Goal: Information Seeking & Learning: Learn about a topic

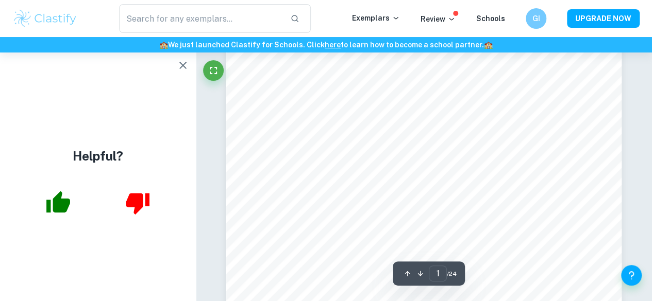
scroll to position [113, 0]
click at [183, 64] on icon "button" at bounding box center [182, 65] width 7 height 7
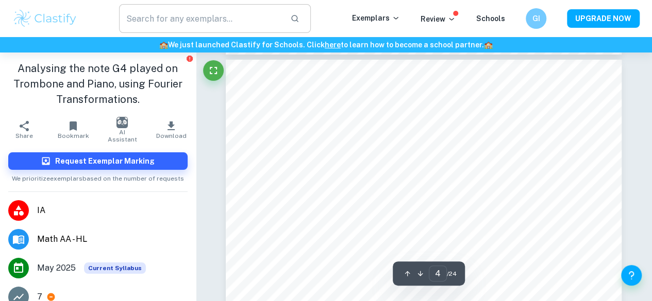
scroll to position [1826, 0]
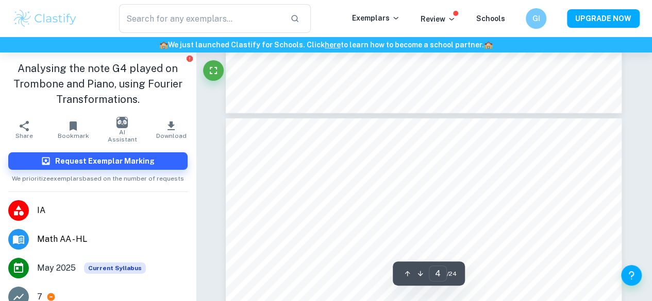
type input "3"
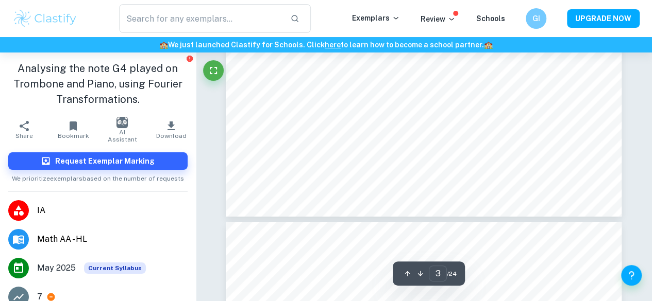
scroll to position [1656, 0]
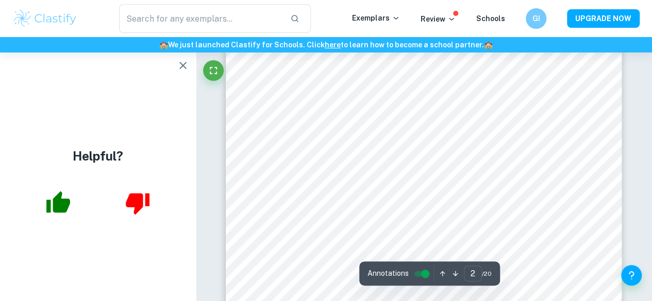
scroll to position [631, 0]
click at [183, 67] on icon "button" at bounding box center [183, 65] width 12 height 12
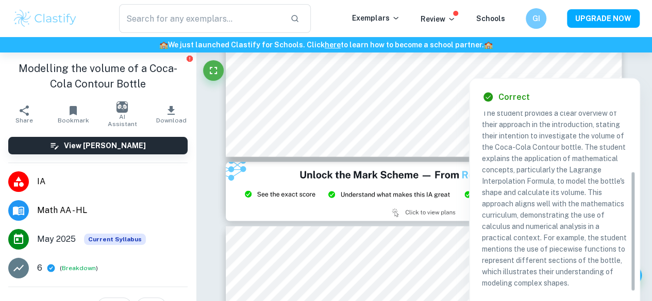
scroll to position [89, 0]
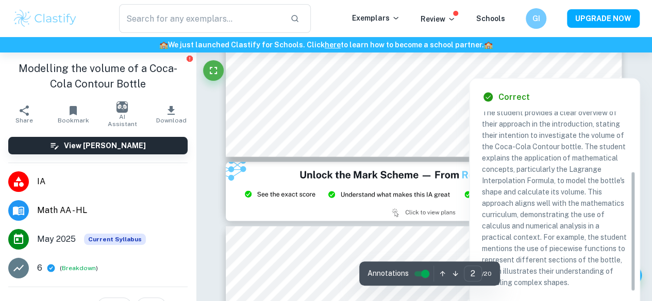
click at [450, 166] on img at bounding box center [424, 191] width 396 height 59
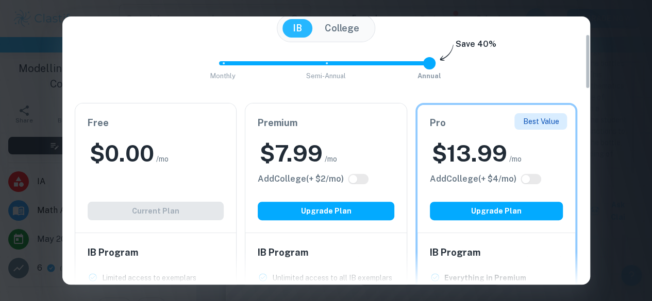
scroll to position [0, 0]
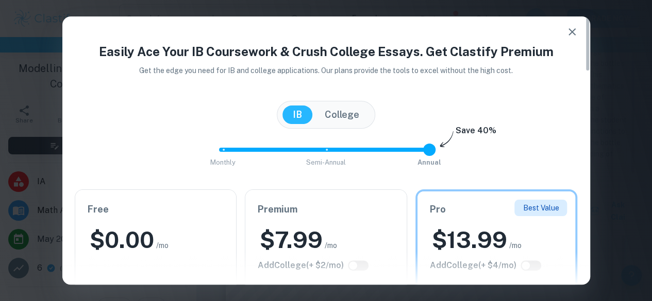
click at [570, 28] on icon "button" at bounding box center [572, 32] width 12 height 12
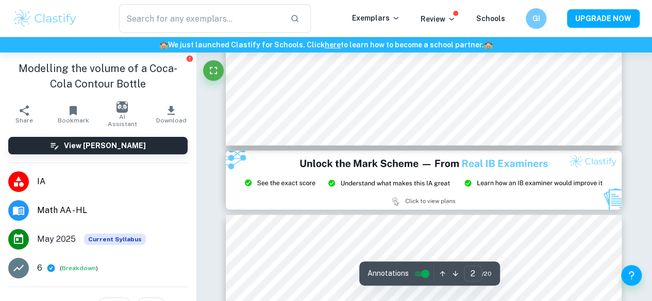
scroll to position [1010, 0]
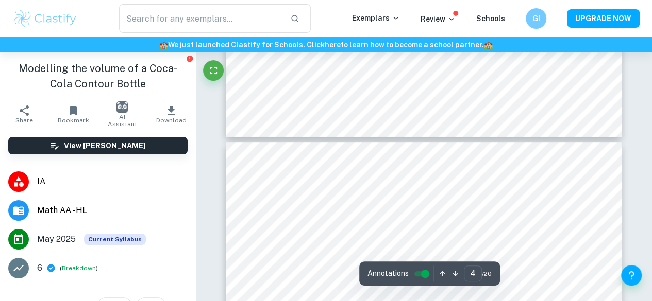
type input "5"
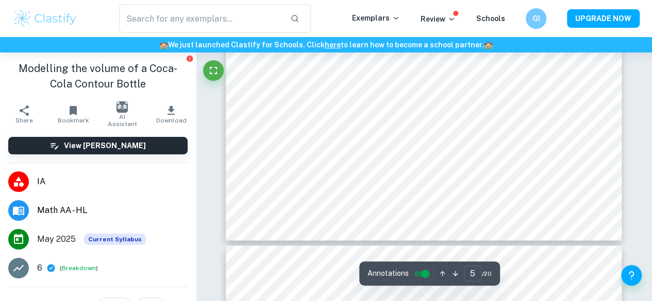
scroll to position [2538, 0]
